Goal: Information Seeking & Learning: Learn about a topic

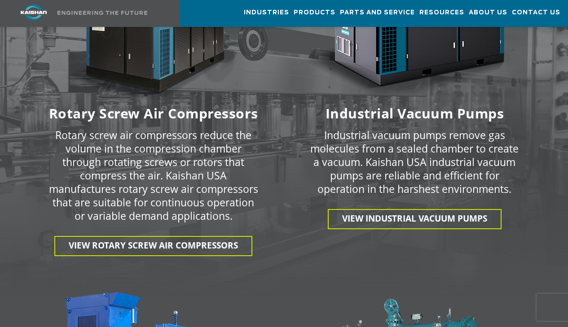
scroll to position [1346, 0]
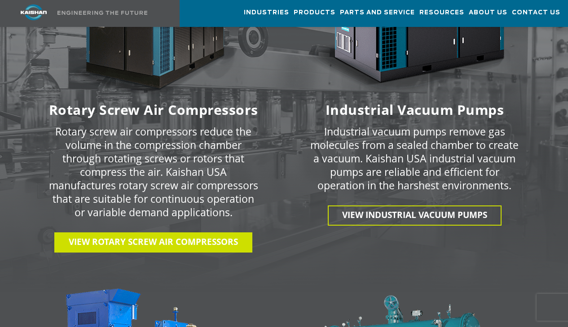
click at [190, 236] on span "View Rotary Screw Air Compressors" at bounding box center [153, 242] width 169 height 12
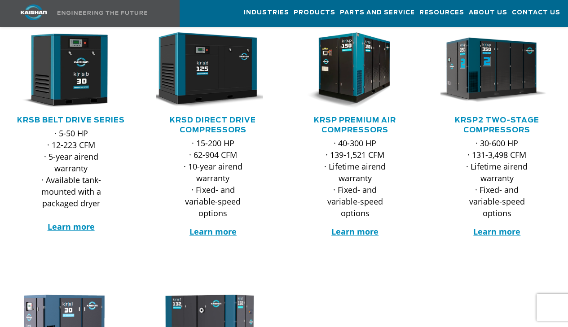
scroll to position [179, 0]
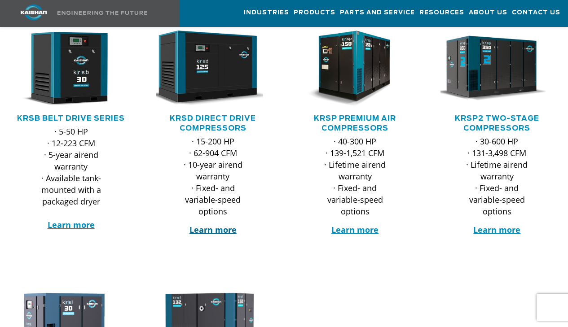
click at [217, 224] on strong "Learn more" at bounding box center [212, 229] width 47 height 11
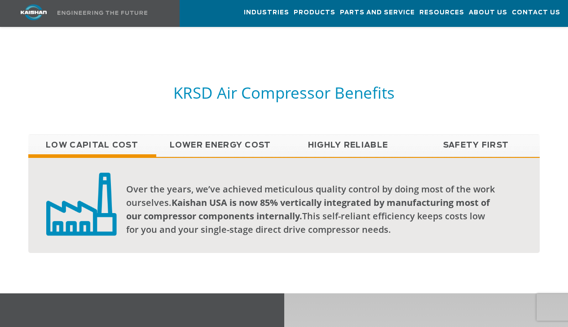
scroll to position [718, 0]
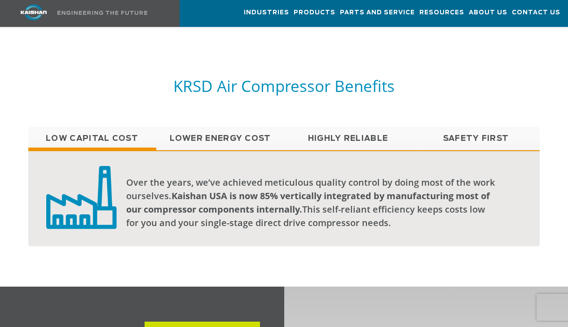
click at [210, 127] on link "Lower Energy Cost" at bounding box center [220, 138] width 128 height 22
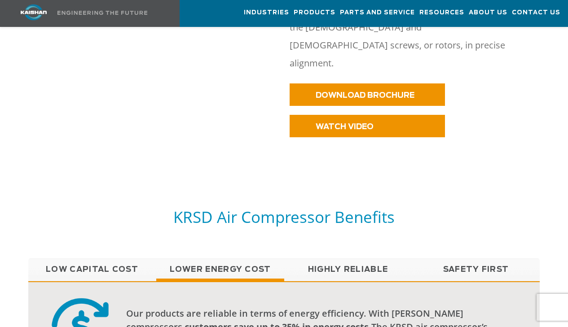
scroll to position [583, 0]
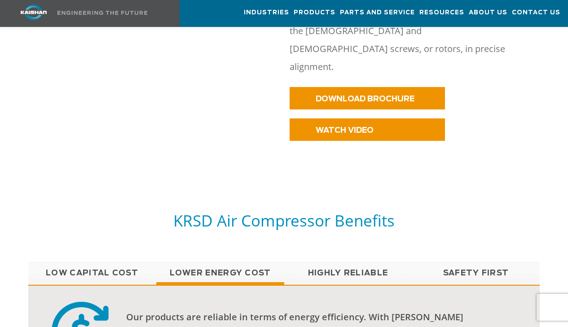
click at [354, 262] on link "Highly Reliable" at bounding box center [348, 273] width 128 height 22
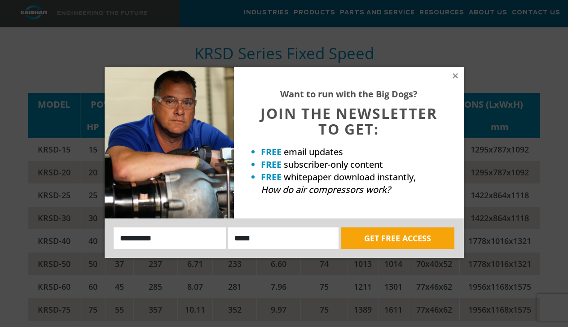
scroll to position [1301, 0]
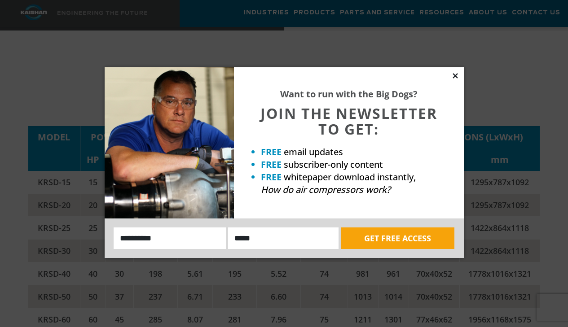
click at [455, 74] on icon at bounding box center [455, 76] width 8 height 8
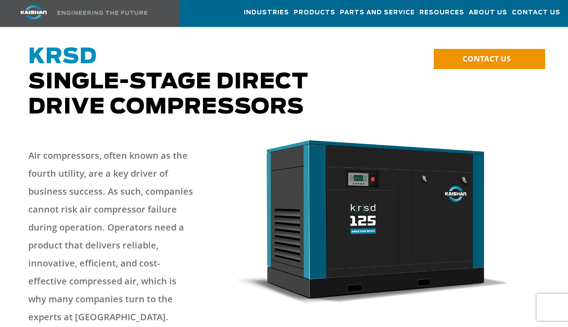
scroll to position [0, 0]
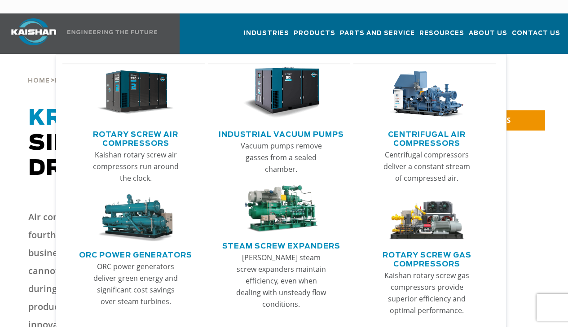
click at [415, 127] on link "Centrifugal Air Compressors" at bounding box center [427, 138] width 138 height 22
click at [293, 28] on span "Products" at bounding box center [314, 34] width 42 height 12
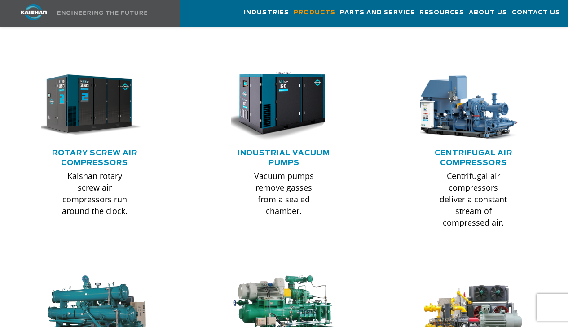
scroll to position [583, 0]
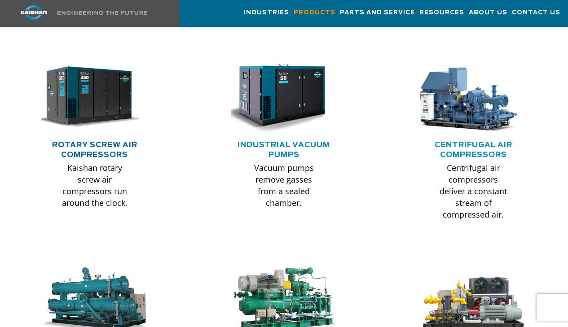
click at [97, 141] on link "Rotary Screw Air Compressors" at bounding box center [94, 149] width 85 height 17
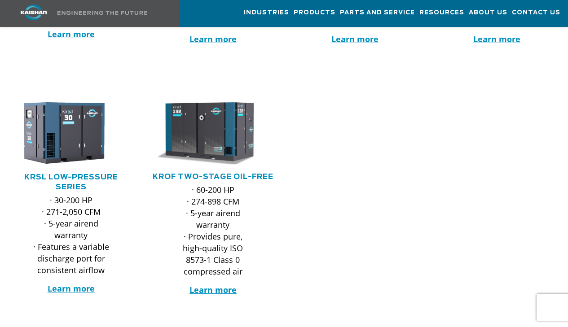
scroll to position [314, 0]
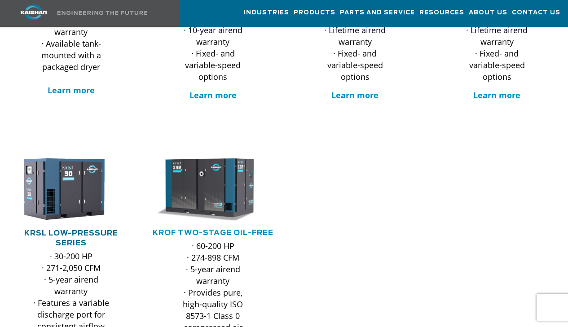
click at [77, 230] on link "KRSL Low-Pressure Series" at bounding box center [71, 238] width 94 height 17
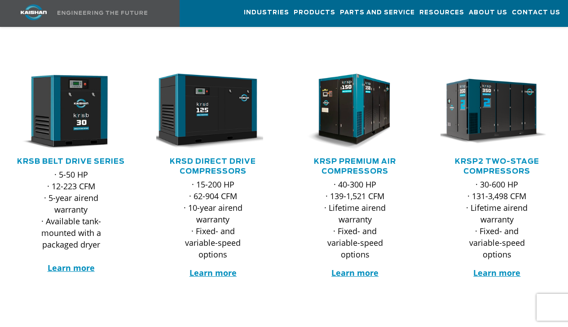
scroll to position [135, 0]
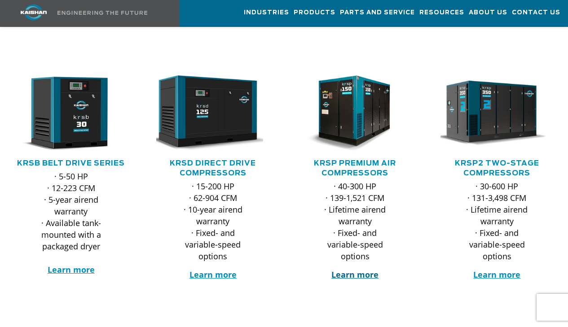
click at [357, 269] on strong "Learn more" at bounding box center [354, 274] width 47 height 11
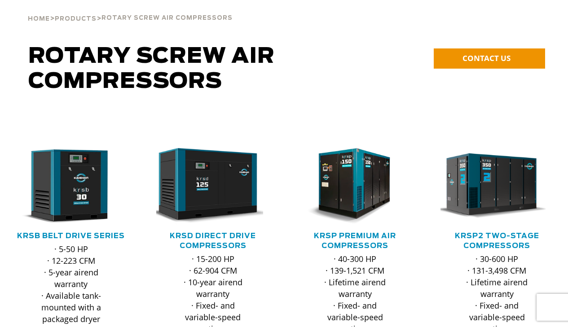
scroll to position [0, 0]
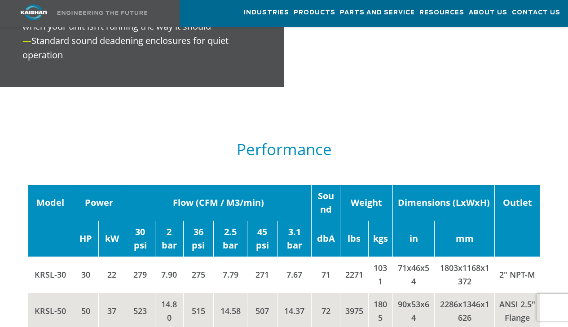
scroll to position [1256, 0]
